Goal: Task Accomplishment & Management: Manage account settings

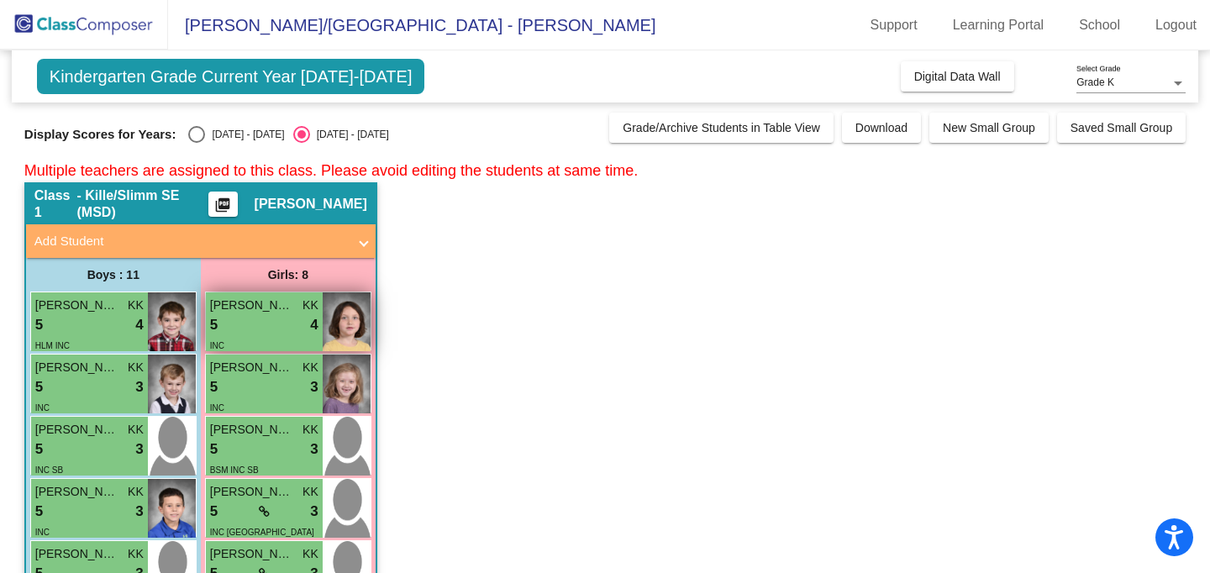
click at [277, 336] on div "INC" at bounding box center [264, 345] width 108 height 18
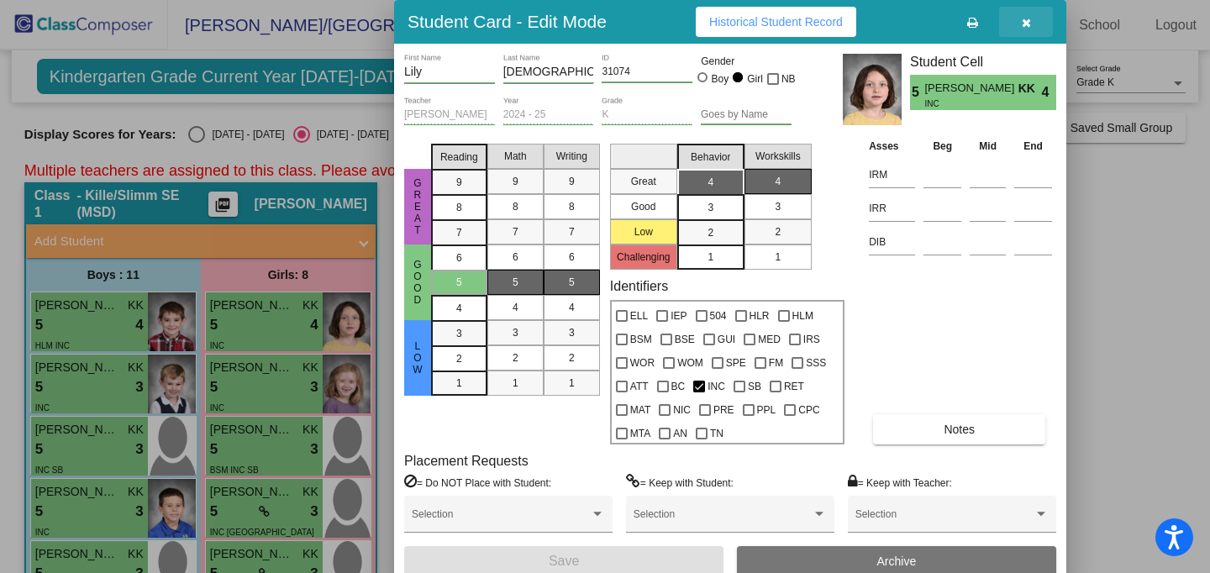
click at [1027, 27] on icon "button" at bounding box center [1026, 23] width 9 height 12
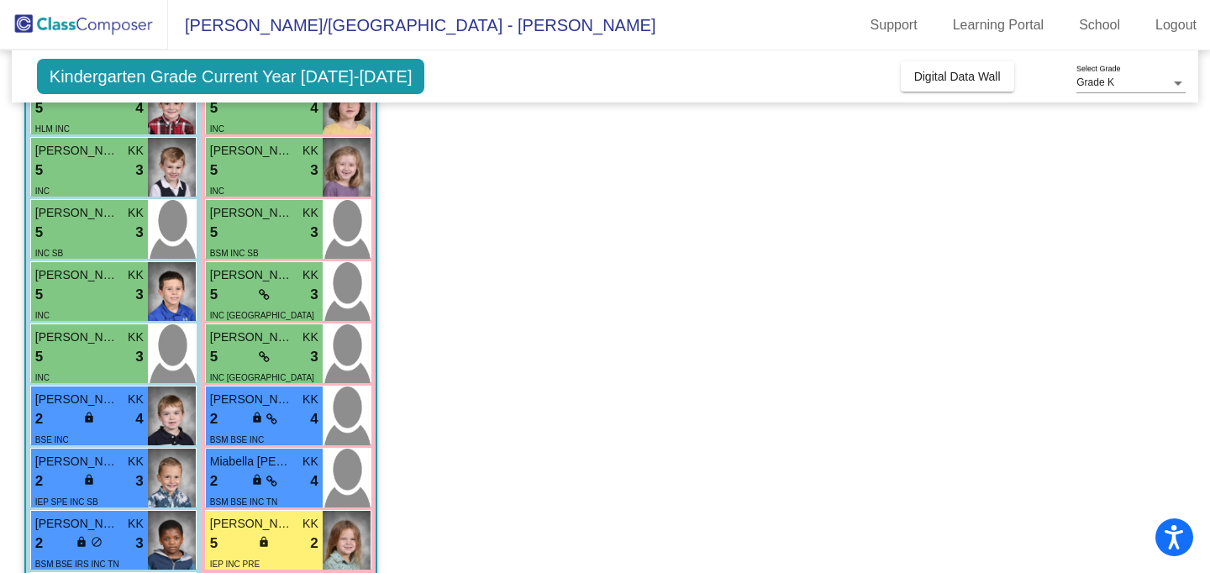
scroll to position [222, 0]
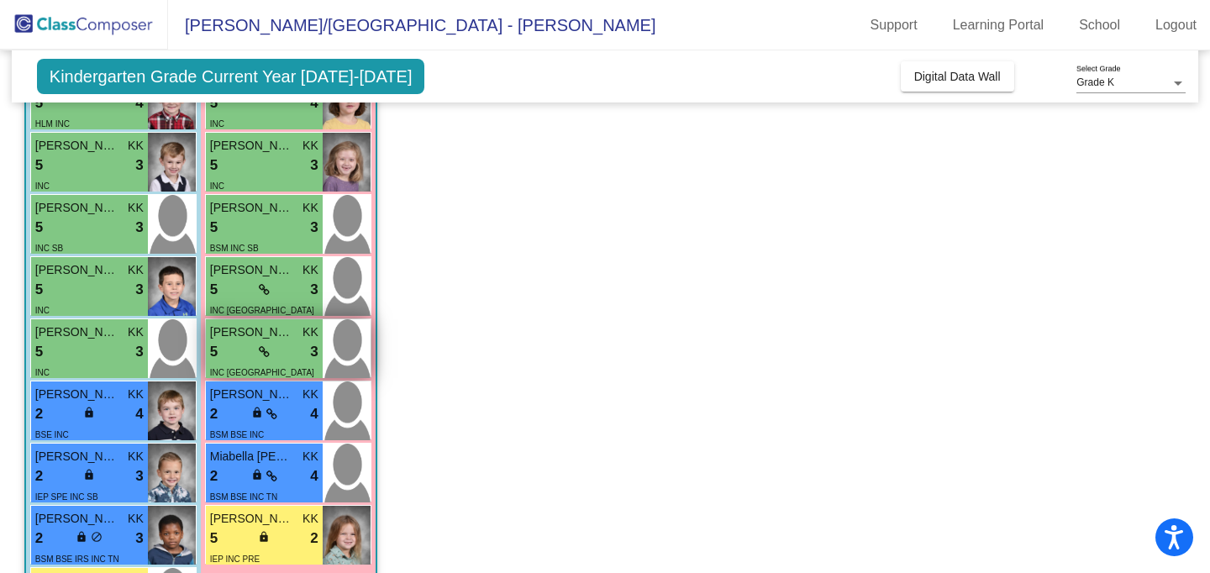
click at [250, 349] on div "5 lock do_not_disturb_alt 3" at bounding box center [264, 352] width 108 height 22
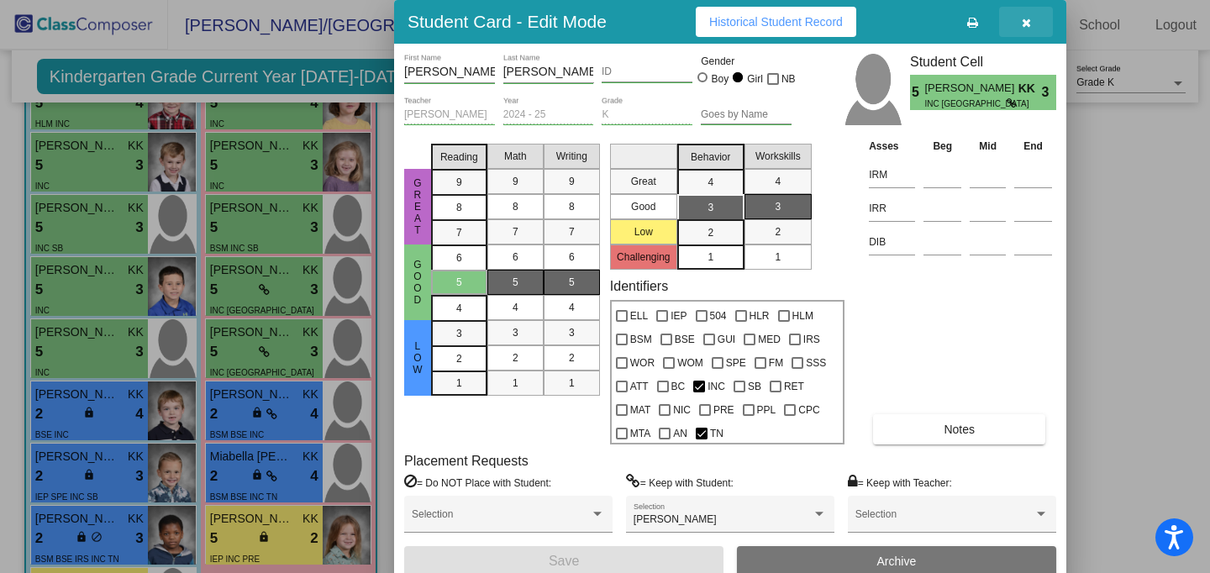
click at [1026, 24] on icon "button" at bounding box center [1026, 23] width 9 height 12
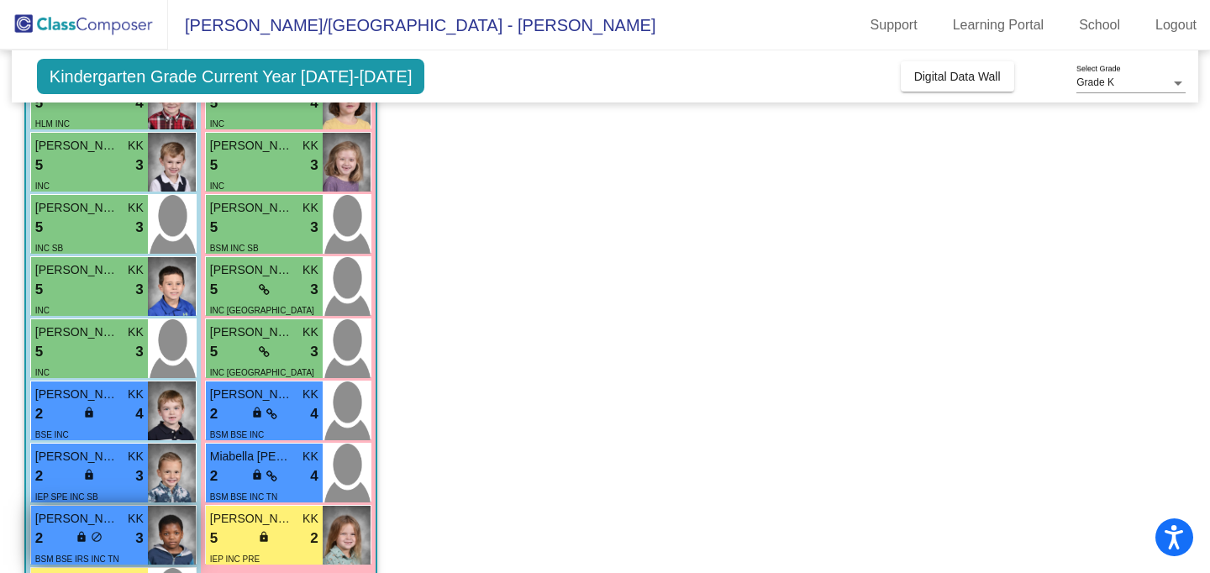
click at [106, 545] on div "2 lock do_not_disturb_alt 3" at bounding box center [89, 539] width 108 height 22
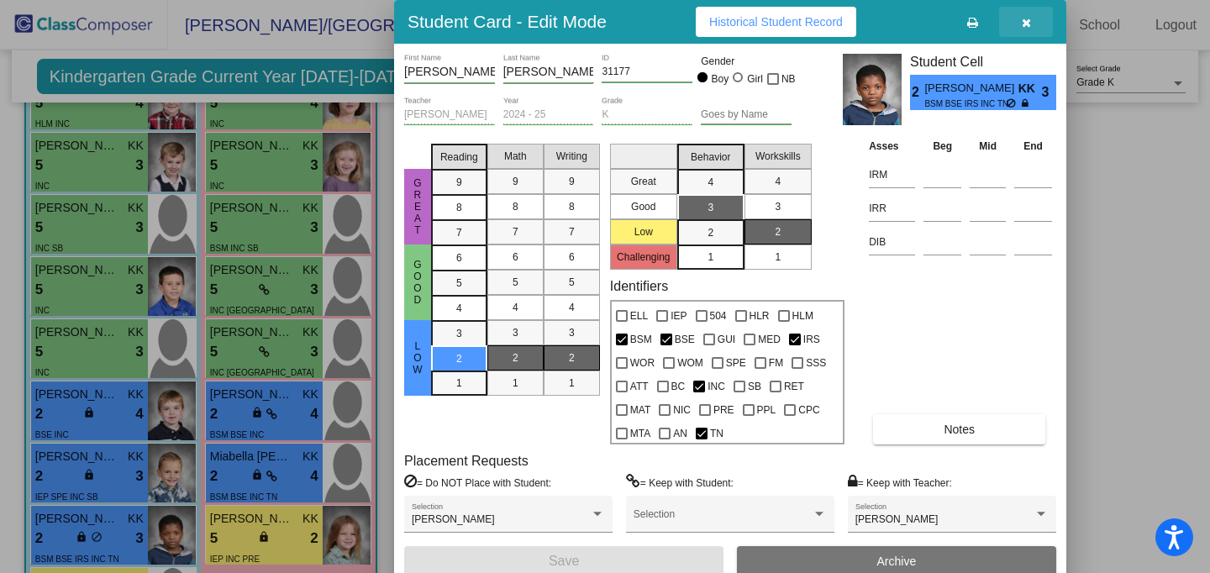
click at [1028, 25] on icon "button" at bounding box center [1026, 23] width 9 height 12
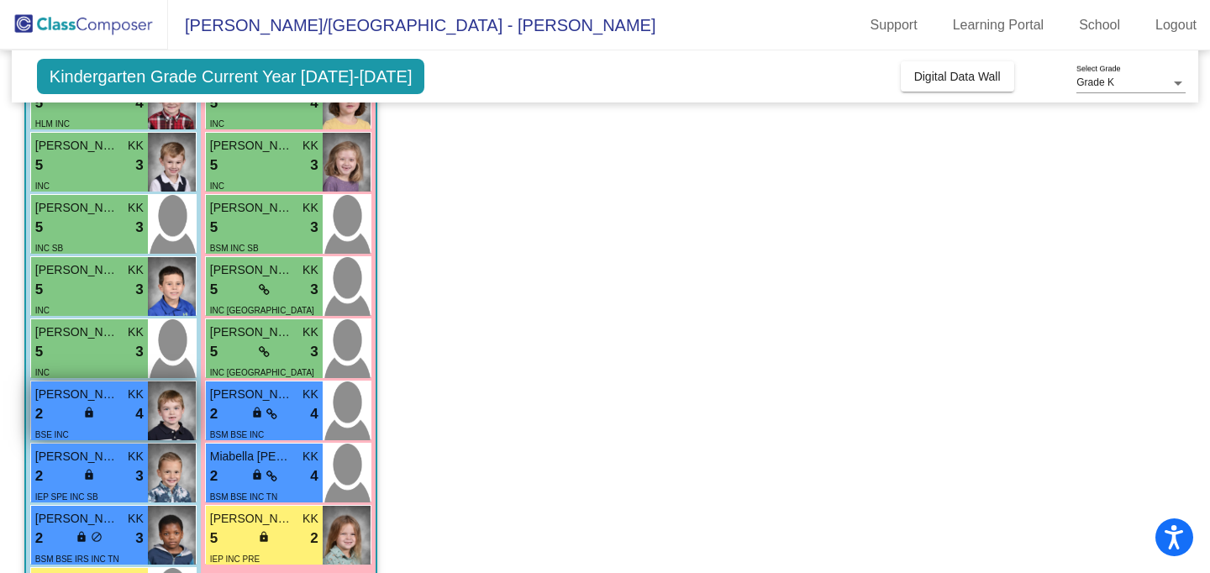
click at [69, 414] on div "2 lock do_not_disturb_alt 4" at bounding box center [89, 414] width 108 height 22
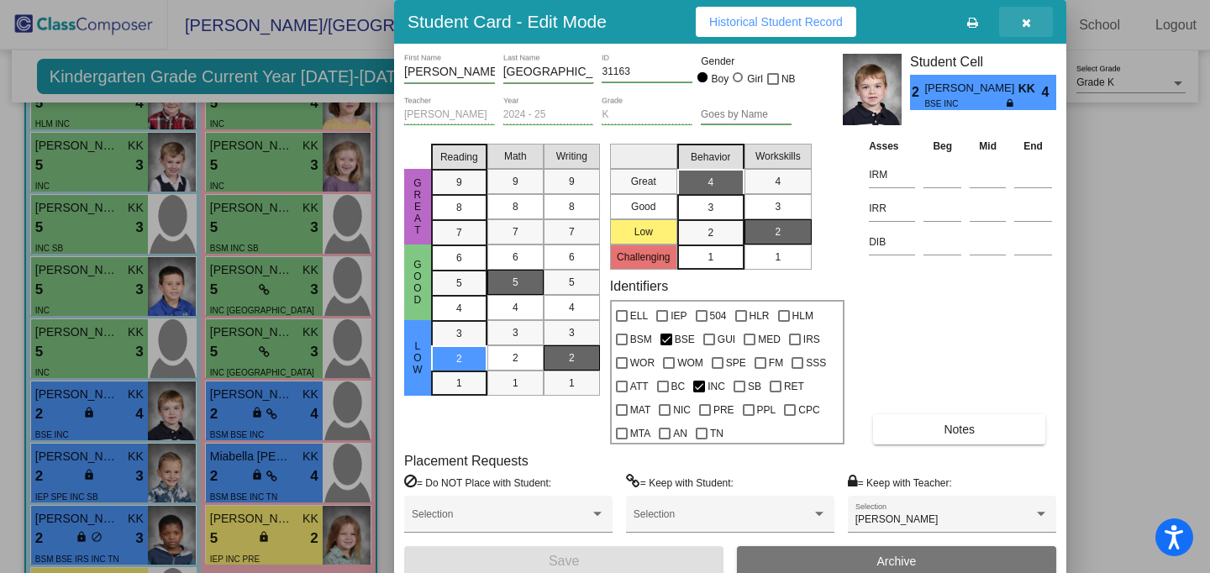
click at [1027, 25] on icon "button" at bounding box center [1026, 23] width 9 height 12
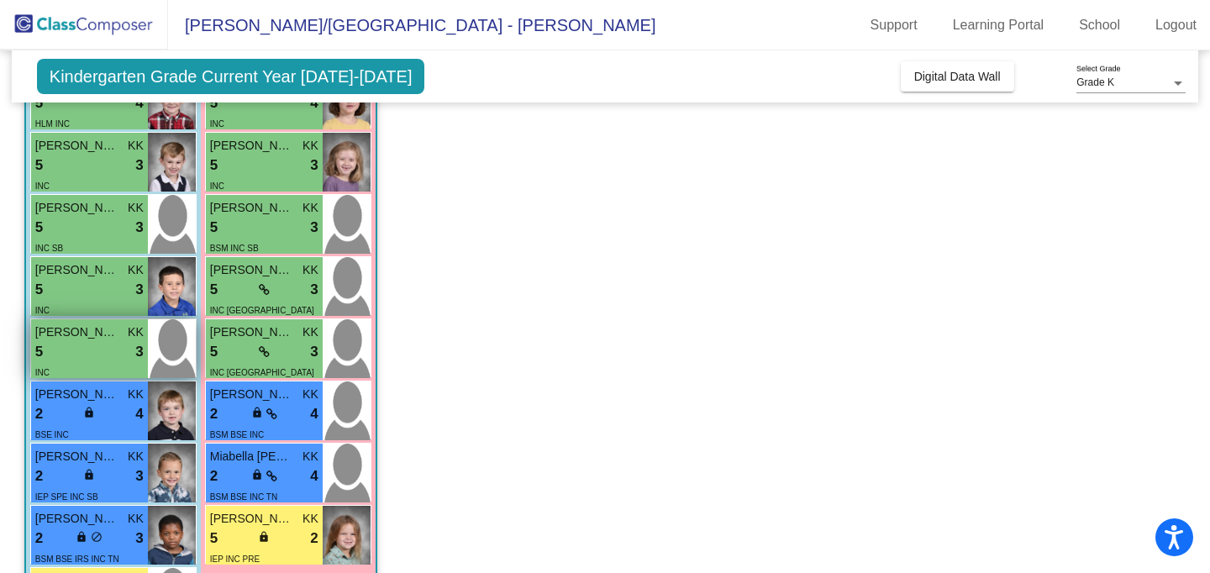
click at [105, 347] on div "5 lock do_not_disturb_alt 3" at bounding box center [89, 352] width 108 height 22
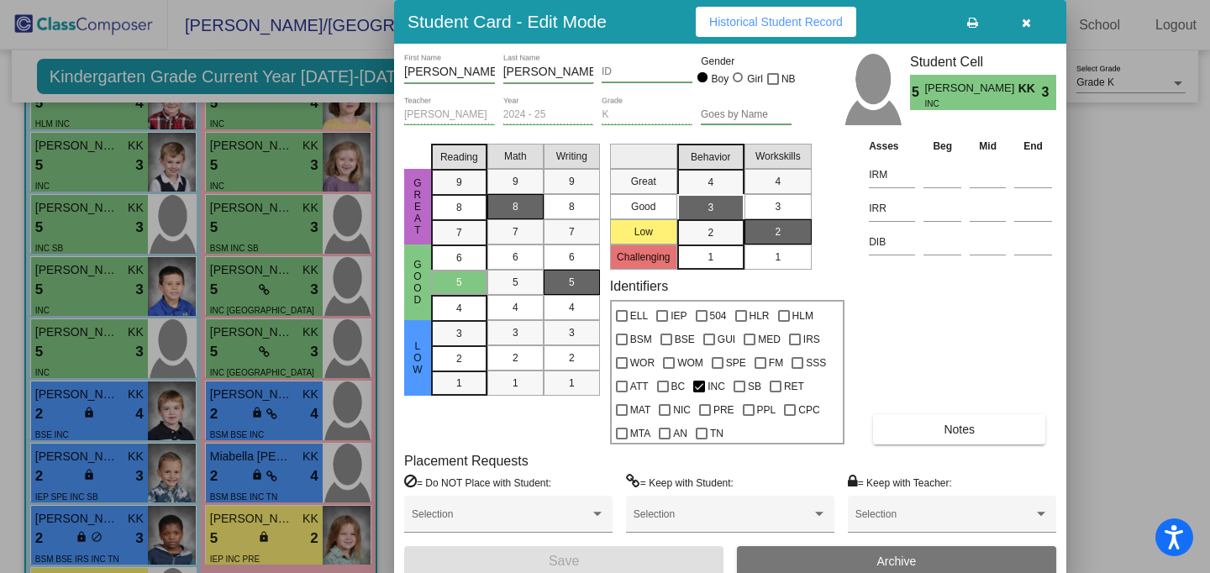
click at [1027, 24] on icon "button" at bounding box center [1026, 23] width 9 height 12
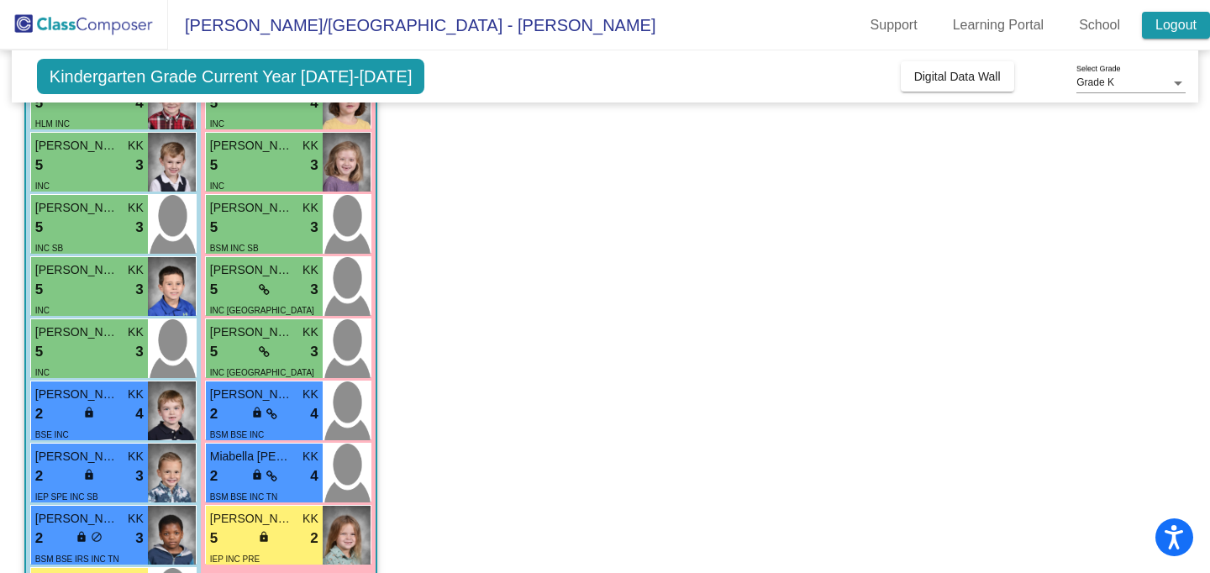
click at [1168, 26] on link "Logout" at bounding box center [1176, 25] width 68 height 27
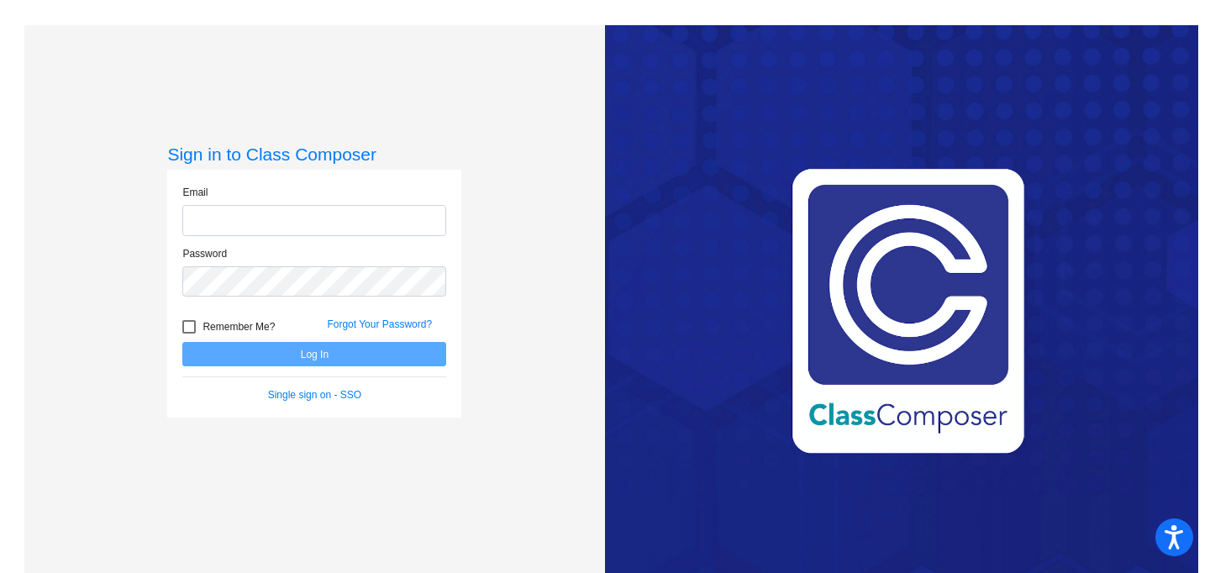
type input "[EMAIL_ADDRESS][DOMAIN_NAME]"
